Goal: Task Accomplishment & Management: Manage account settings

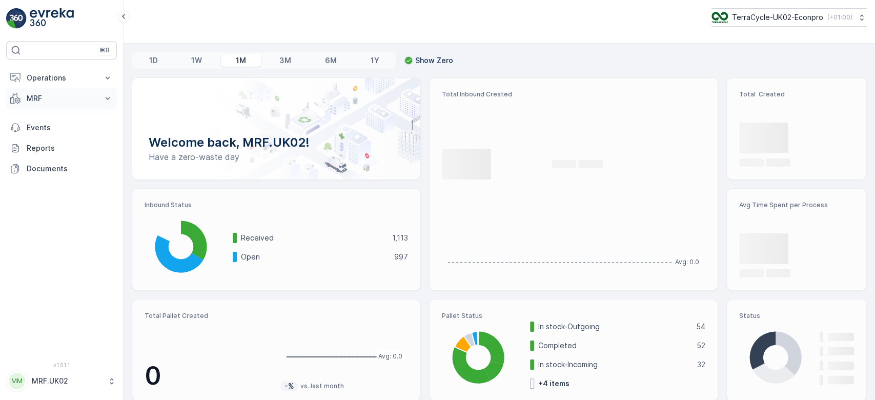
click at [66, 96] on p "MRF" at bounding box center [62, 98] width 70 height 10
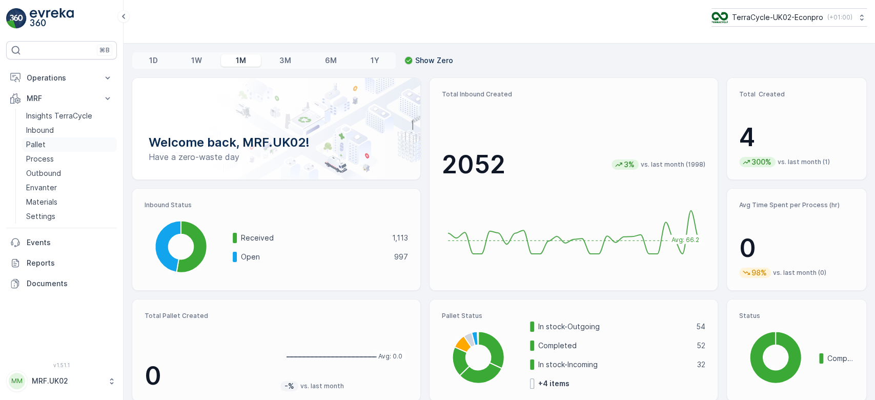
click at [49, 141] on link "Pallet" at bounding box center [69, 144] width 95 height 14
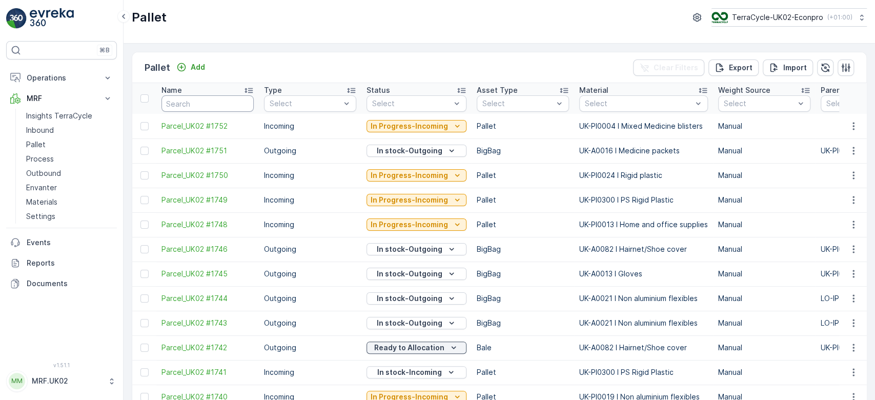
click at [184, 104] on input "text" at bounding box center [207, 103] width 92 height 16
type input "17"
click at [195, 104] on input "17" at bounding box center [207, 103] width 92 height 16
type input "1738"
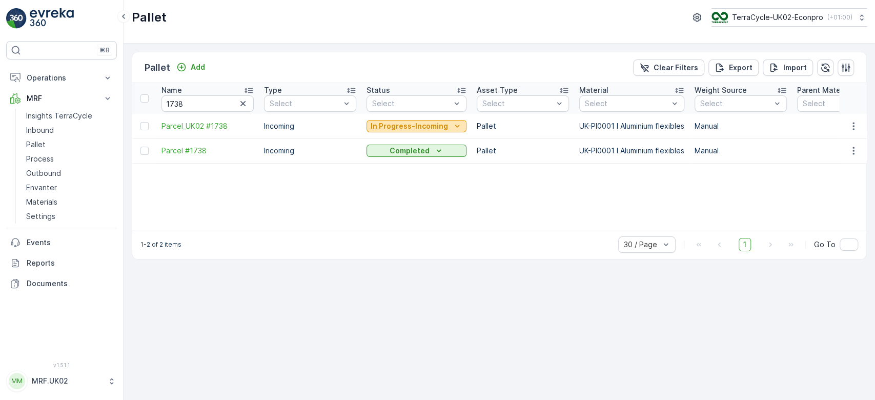
click at [412, 123] on p "In Progress-Incoming" at bounding box center [408, 126] width 77 height 10
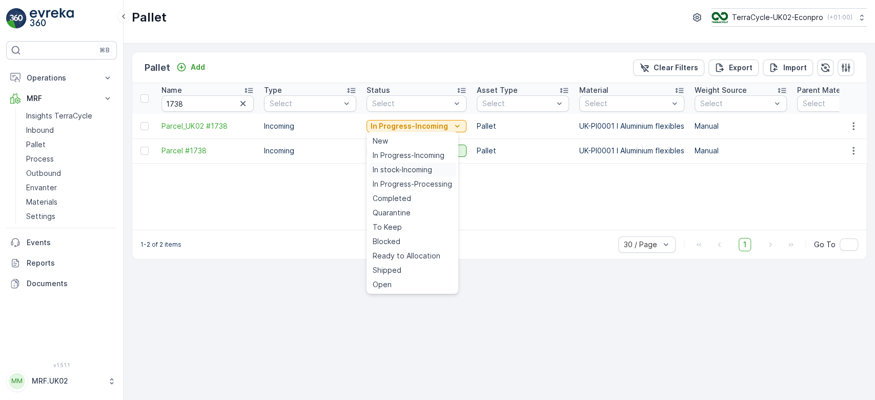
click at [405, 169] on span "In stock-Incoming" at bounding box center [402, 169] width 59 height 10
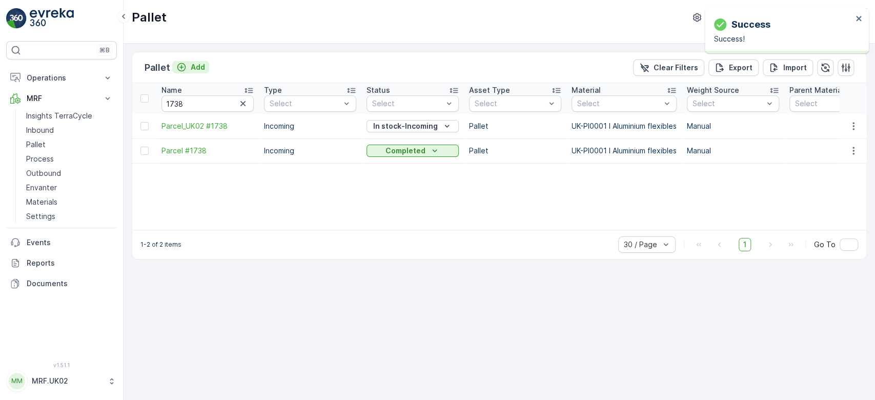
click at [201, 66] on p "Add" at bounding box center [198, 67] width 14 height 10
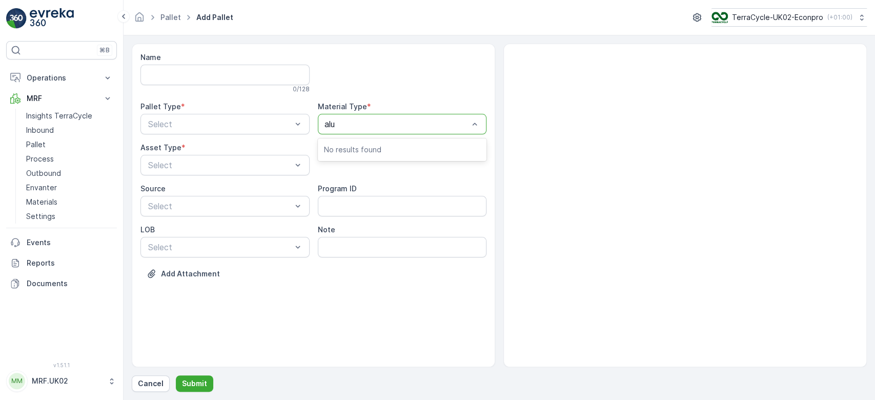
type input "alum"
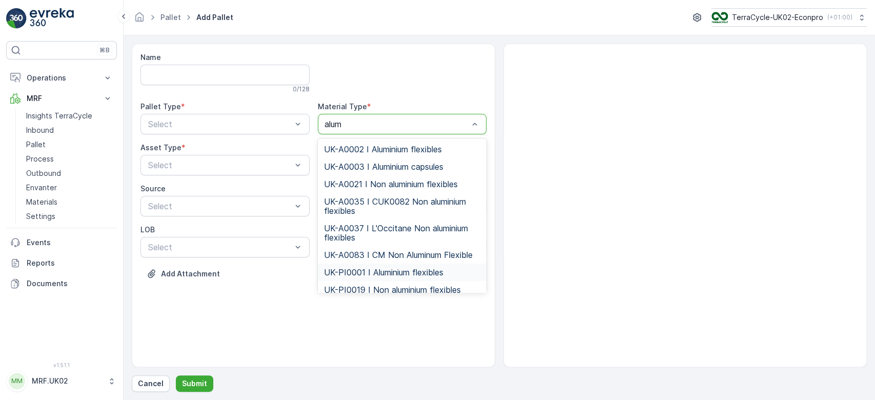
click at [406, 271] on span "UK-PI0001 I Aluminium flexibles" at bounding box center [383, 271] width 119 height 9
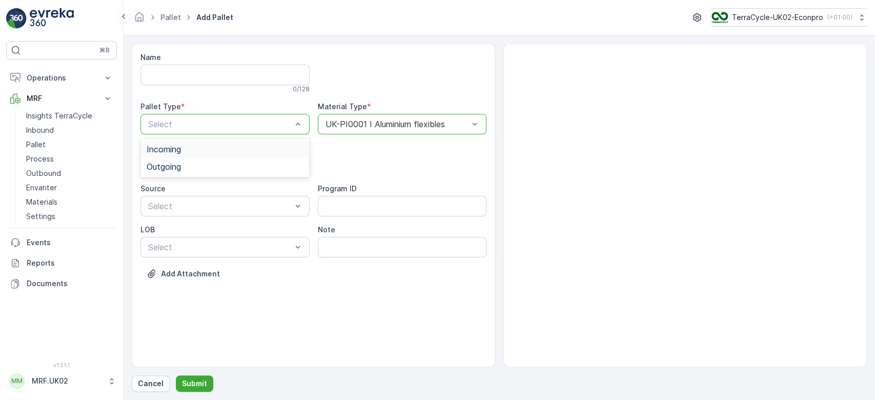
click at [188, 147] on div "Incoming" at bounding box center [225, 149] width 157 height 9
click at [156, 207] on span "Pallet" at bounding box center [158, 207] width 22 height 9
click at [193, 382] on p "Submit" at bounding box center [194, 383] width 25 height 10
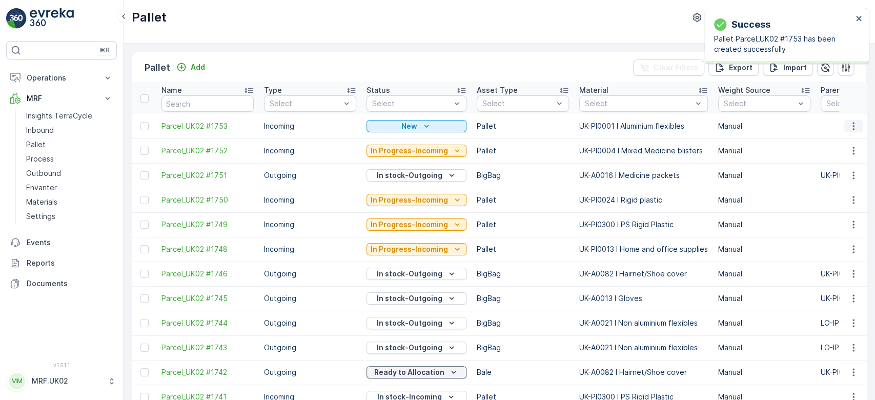
click at [853, 125] on icon "button" at bounding box center [853, 126] width 10 height 10
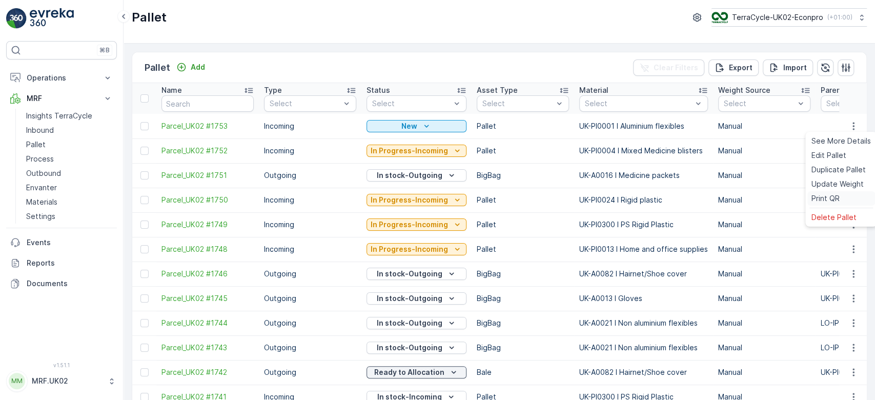
click at [847, 194] on div "Print QR" at bounding box center [841, 198] width 68 height 14
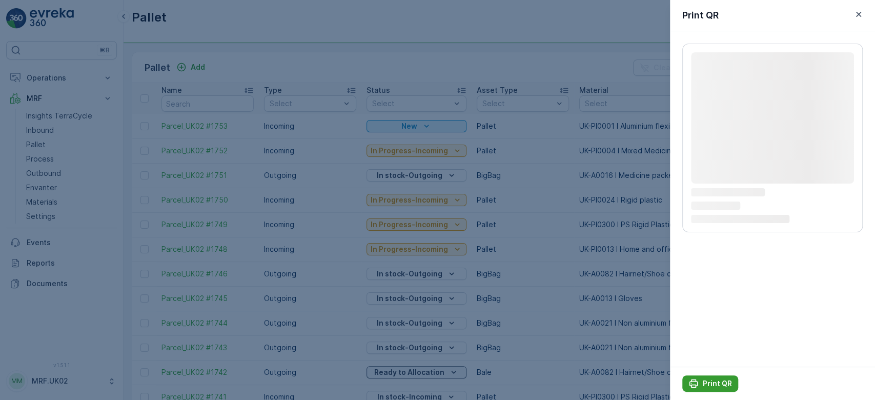
click at [709, 387] on p "Print QR" at bounding box center [717, 383] width 29 height 10
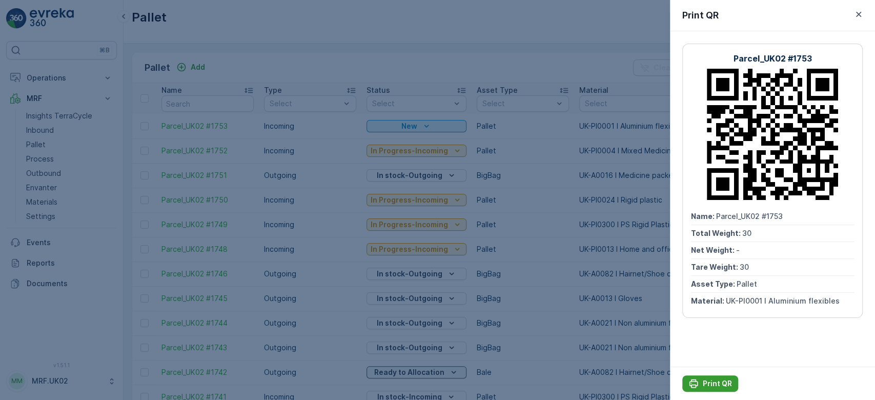
click at [698, 382] on div "Print QR" at bounding box center [710, 383] width 44 height 10
click at [38, 125] on div at bounding box center [437, 200] width 875 height 400
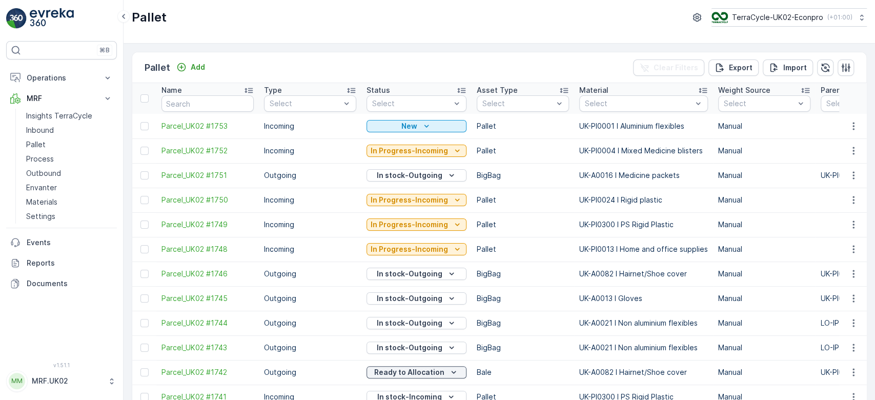
click at [38, 125] on p "Inbound" at bounding box center [40, 130] width 28 height 10
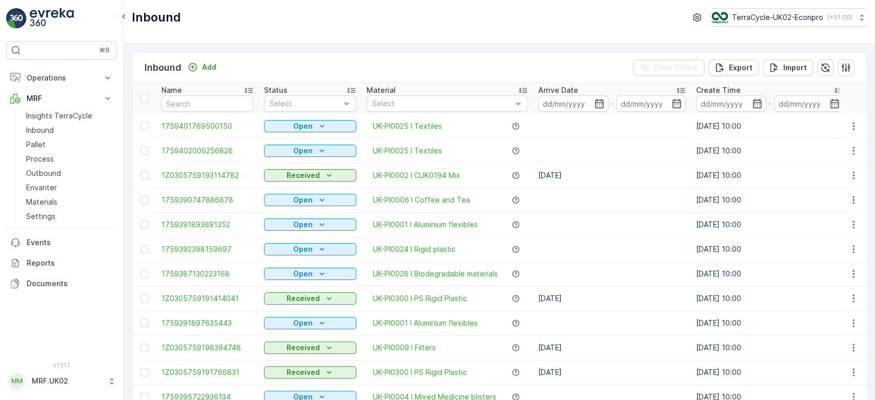
click at [177, 105] on input "text" at bounding box center [207, 103] width 92 height 16
drag, startPoint x: 41, startPoint y: 127, endPoint x: 33, endPoint y: 162, distance: 36.3
click at [33, 162] on p "Process" at bounding box center [40, 159] width 28 height 10
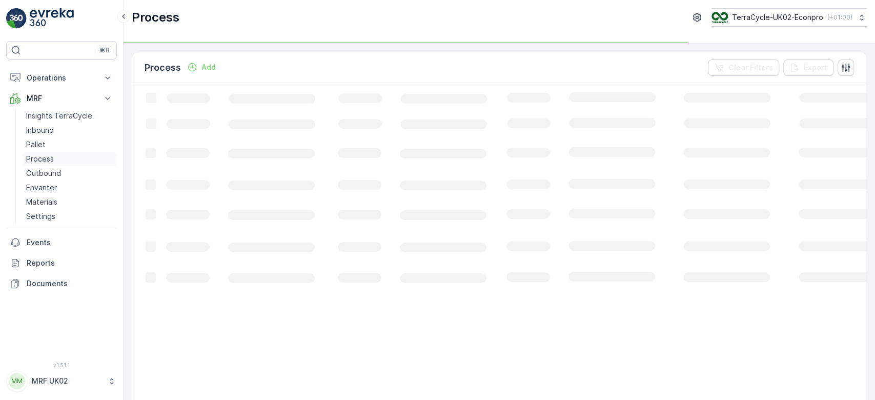
click at [33, 162] on p "Process" at bounding box center [40, 159] width 28 height 10
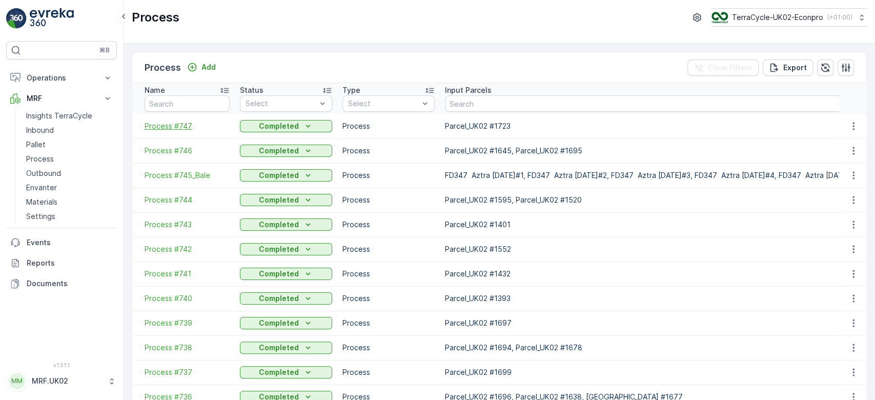
click at [168, 129] on span "Process #747" at bounding box center [187, 126] width 85 height 10
click at [162, 150] on span "Process #746" at bounding box center [187, 151] width 85 height 10
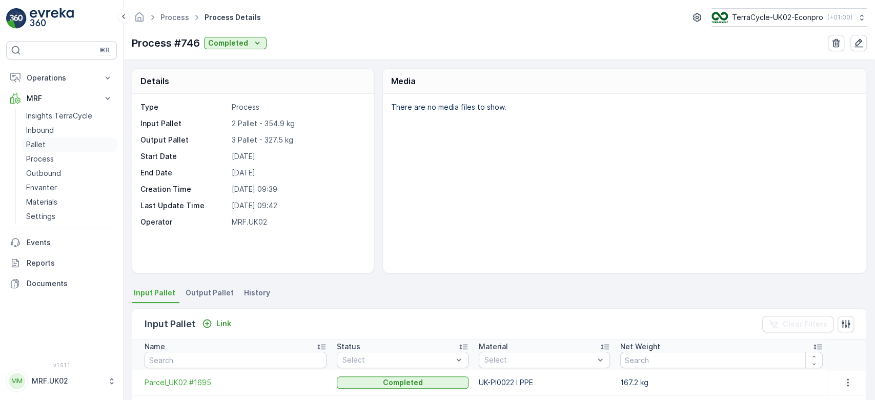
click at [80, 143] on link "Pallet" at bounding box center [69, 144] width 95 height 14
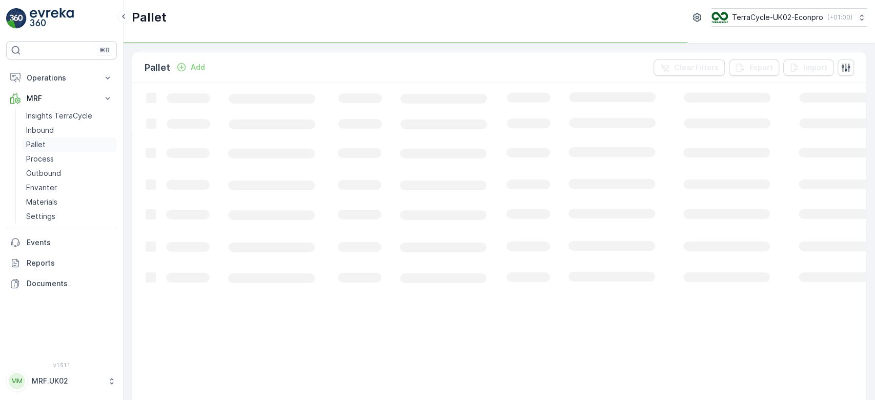
click at [80, 143] on link "Pallet" at bounding box center [69, 144] width 95 height 14
click at [47, 132] on p "Inbound" at bounding box center [40, 130] width 28 height 10
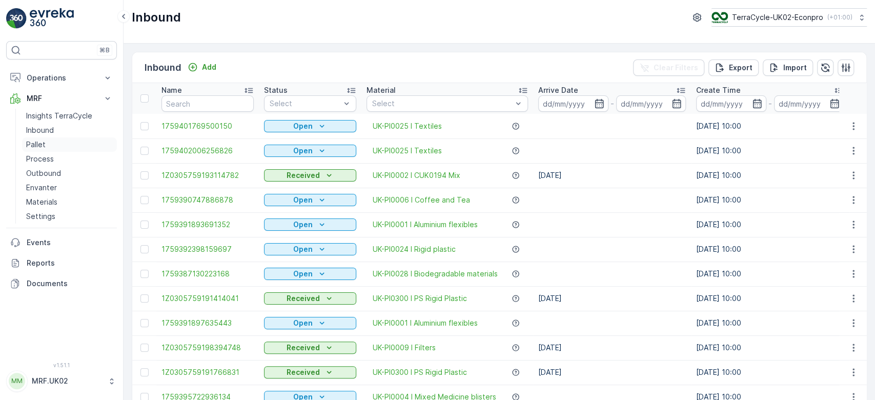
click at [29, 145] on p "Pallet" at bounding box center [35, 144] width 19 height 10
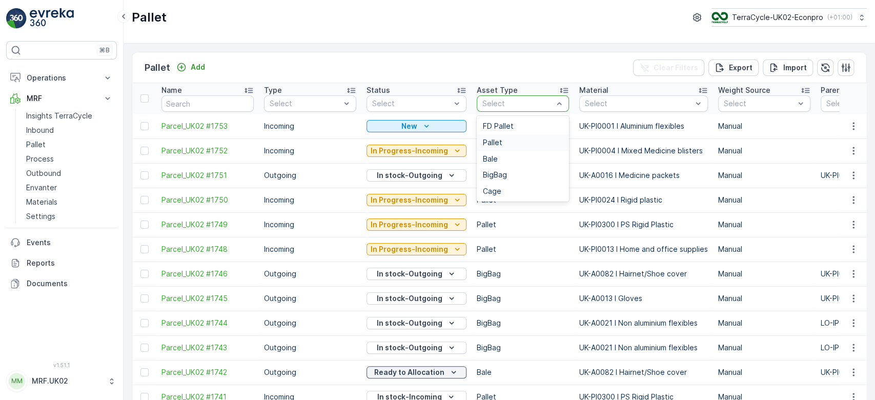
click at [512, 138] on div "Pallet" at bounding box center [523, 142] width 80 height 8
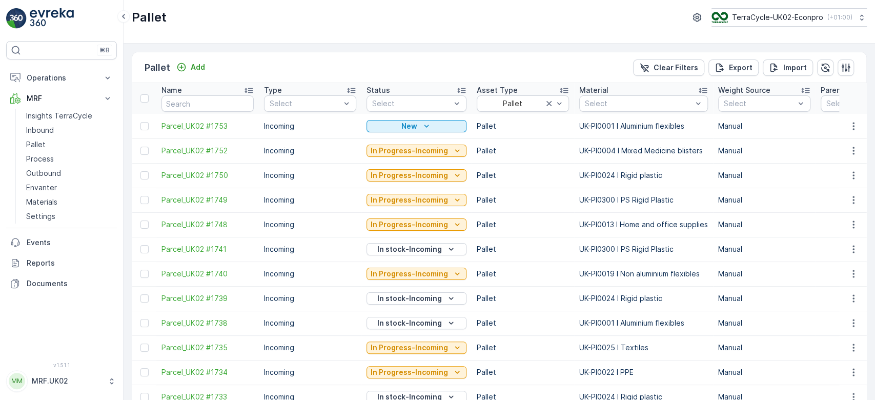
click at [635, 97] on div "Select" at bounding box center [643, 103] width 129 height 16
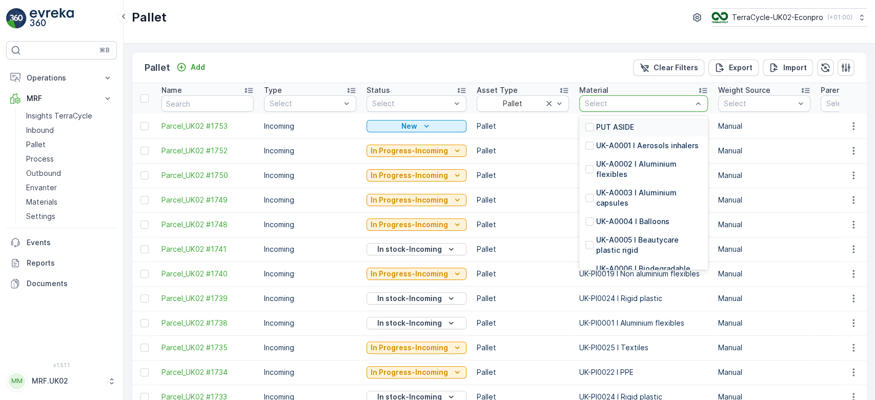
click at [635, 97] on div "Select" at bounding box center [643, 103] width 129 height 16
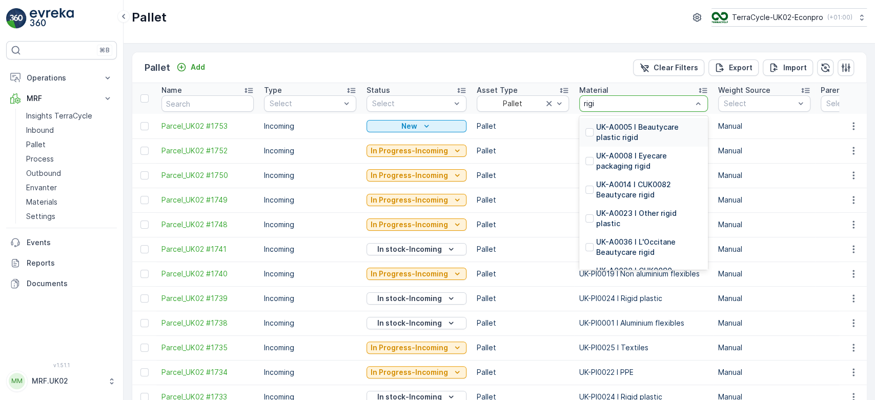
type input "rigid"
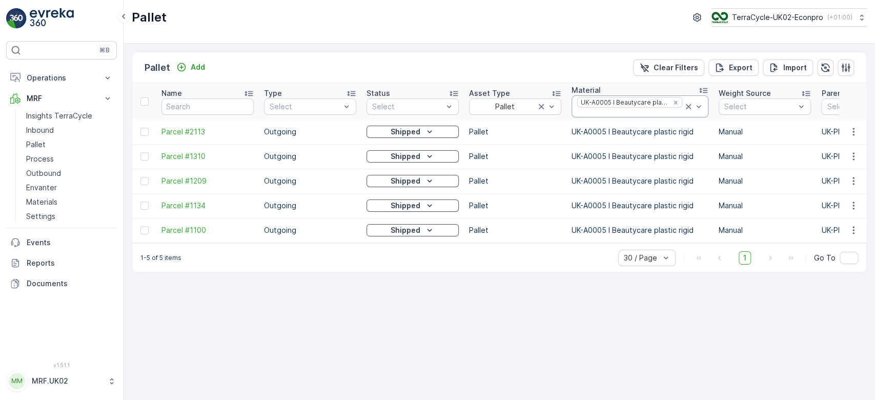
click at [687, 107] on icon at bounding box center [688, 106] width 10 height 10
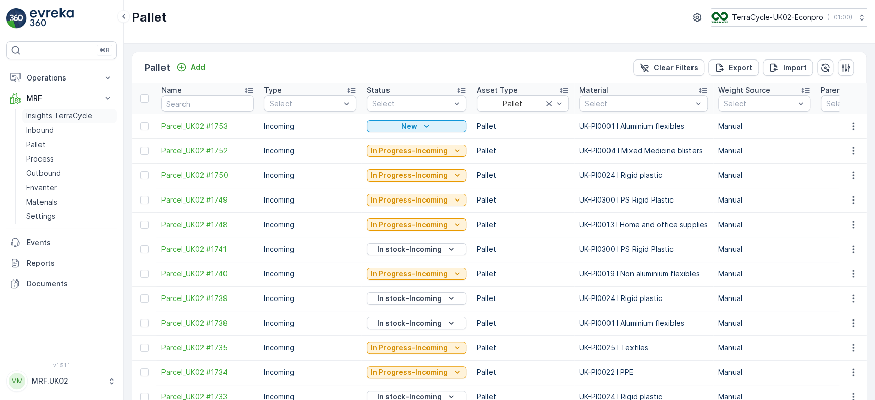
click at [48, 122] on link "Insights TerraCycle" at bounding box center [69, 116] width 95 height 14
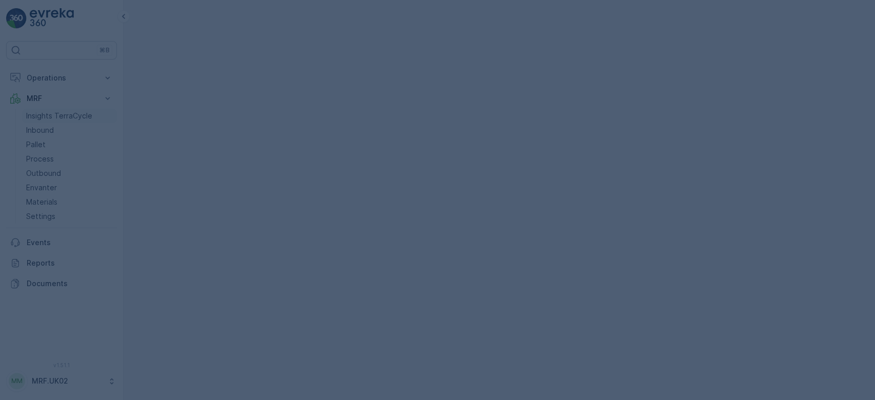
click at [48, 122] on div at bounding box center [437, 200] width 875 height 400
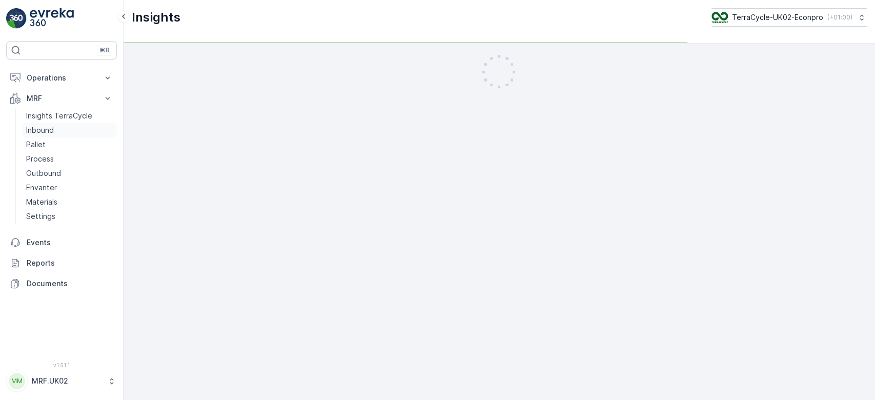
click at [48, 127] on p "Inbound" at bounding box center [40, 130] width 28 height 10
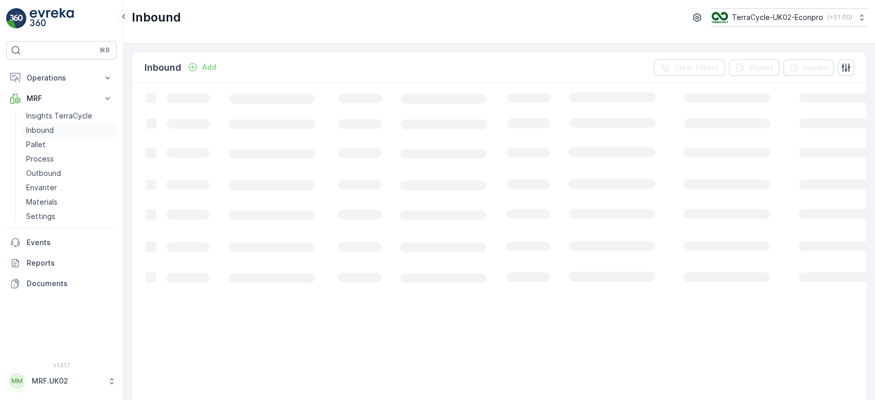
click at [48, 127] on p "Inbound" at bounding box center [40, 130] width 28 height 10
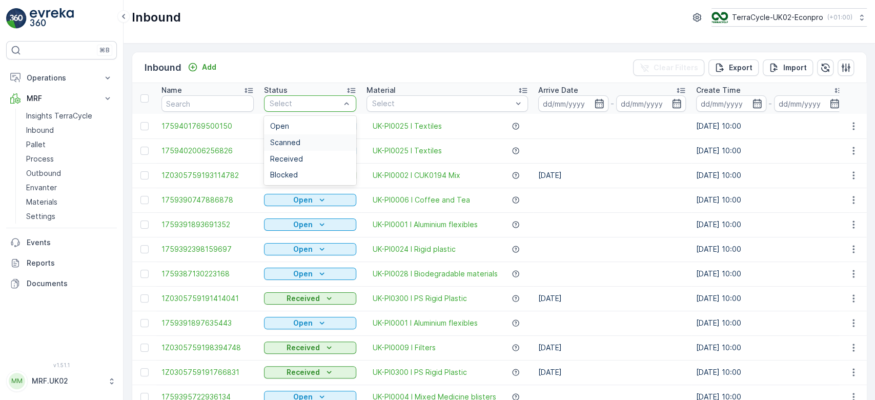
click at [314, 136] on div "Scanned" at bounding box center [310, 142] width 92 height 16
